Goal: Obtain resource: Download file/media

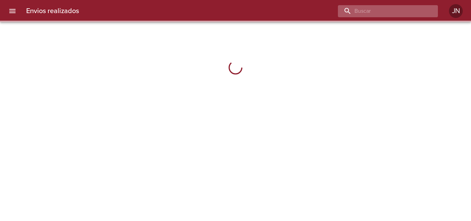
click at [392, 9] on input "buscar" at bounding box center [382, 11] width 88 height 12
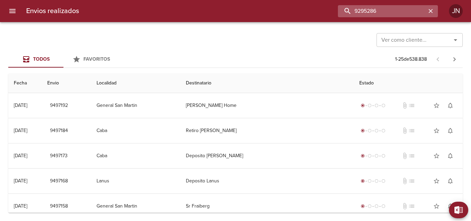
type input "9295286"
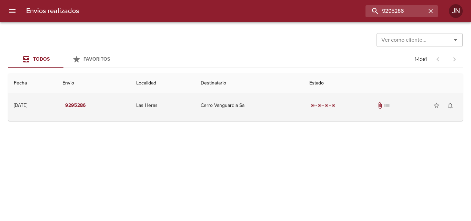
click at [268, 105] on td "Cerro Vanguardia Sa" at bounding box center [249, 105] width 109 height 25
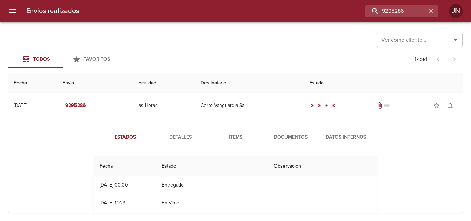
click at [300, 138] on span "Documentos" at bounding box center [290, 137] width 47 height 9
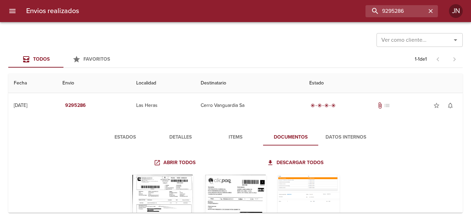
scroll to position [68, 0]
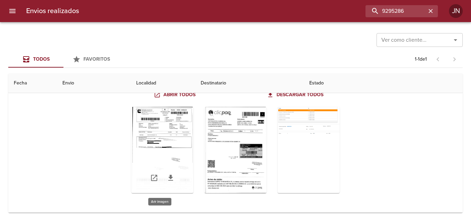
click at [170, 136] on div "Tabla de envíos del cliente" at bounding box center [162, 150] width 62 height 86
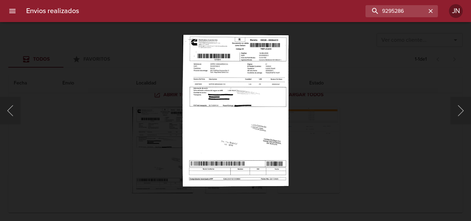
click at [259, 91] on img "Lightbox" at bounding box center [235, 110] width 106 height 152
click at [405, 36] on div "Lightbox" at bounding box center [235, 110] width 471 height 221
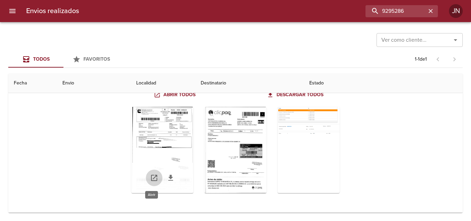
click at [150, 178] on icon "Tabla de envíos del cliente" at bounding box center [154, 178] width 8 height 8
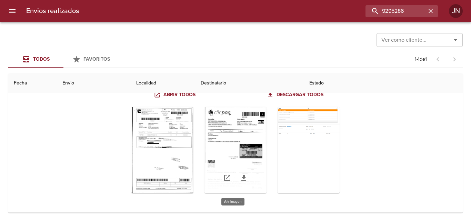
click at [240, 122] on div "Tabla de envíos del cliente" at bounding box center [235, 150] width 62 height 86
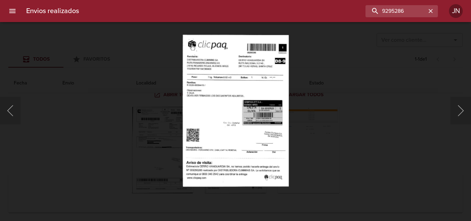
click at [383, 105] on div "Lightbox" at bounding box center [235, 110] width 471 height 221
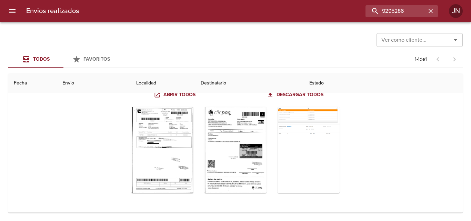
click at [82, 221] on div "Ver como cliente... Ver como cliente... Todos Favoritos 1 - 1 de 1 Fecha Envio …" at bounding box center [235, 121] width 471 height 199
